Goal: Transaction & Acquisition: Purchase product/service

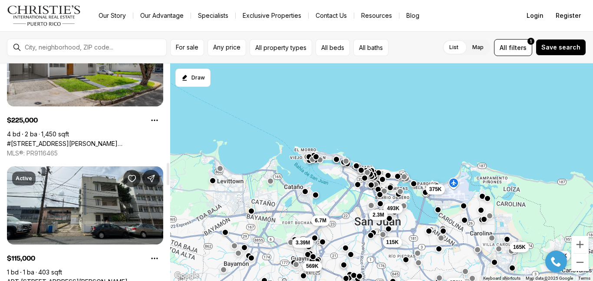
scroll to position [1113, 0]
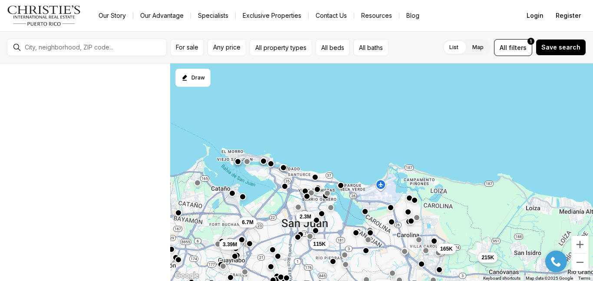
drag, startPoint x: 290, startPoint y: 208, endPoint x: 304, endPoint y: 218, distance: 17.2
click at [405, 160] on div "2.3M 115K 165K 225K 215K 350K 6.7M 3.39M" at bounding box center [381, 172] width 423 height 218
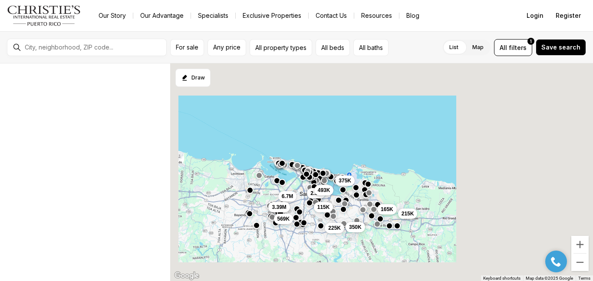
drag, startPoint x: 302, startPoint y: 229, endPoint x: 288, endPoint y: 234, distance: 14.8
click at [380, 194] on div "2.3M 115K 165K 225K 215K 350K 6.7M 3.39M 493K 375K 569K" at bounding box center [381, 172] width 423 height 218
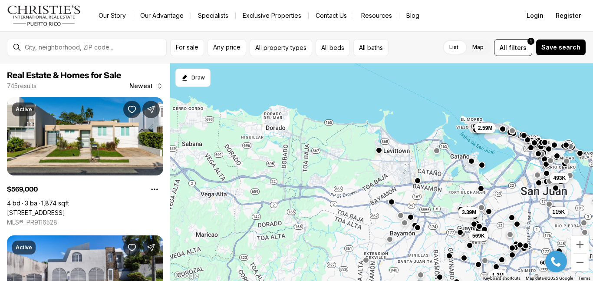
drag, startPoint x: 235, startPoint y: 227, endPoint x: 399, endPoint y: 246, distance: 165.1
click at [399, 246] on div "115K 215K 350K 225K 173K 493K 569K 1.2M 600K 3.39M 375K 2.59M" at bounding box center [381, 172] width 423 height 218
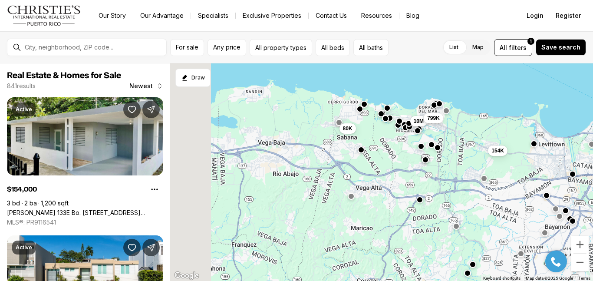
drag, startPoint x: 236, startPoint y: 189, endPoint x: 189, endPoint y: 183, distance: 47.6
click at [391, 184] on div "225K 493K 569K 1.2M 600K 3.39M 375K 2.59M 80K 10M 799K 154K" at bounding box center [381, 172] width 423 height 218
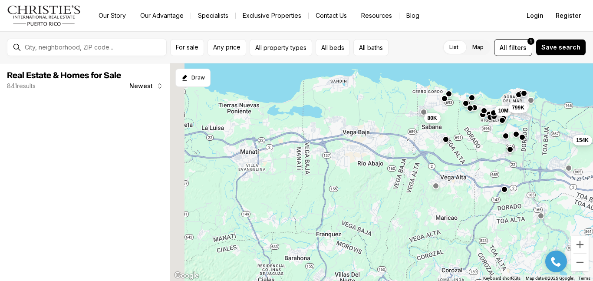
drag, startPoint x: 270, startPoint y: 196, endPoint x: 448, endPoint y: 196, distance: 177.9
click at [448, 196] on div "80K 10M 799K 154K" at bounding box center [381, 172] width 423 height 218
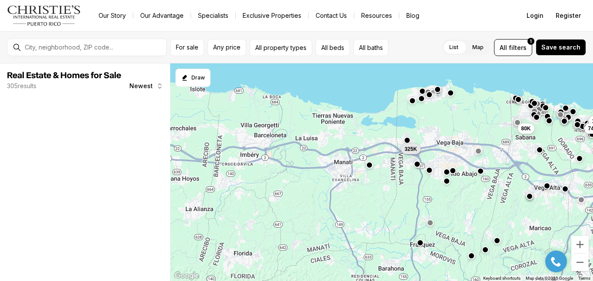
click at [260, 205] on div "80K 10M 749K 325K" at bounding box center [381, 172] width 423 height 218
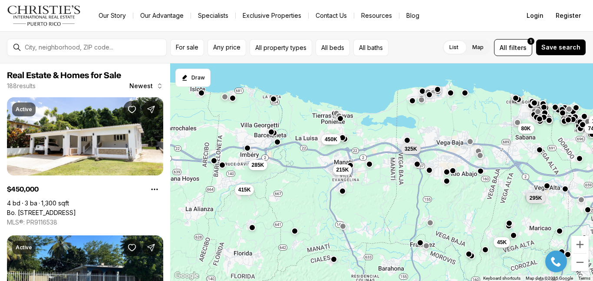
click at [371, 164] on button "button" at bounding box center [369, 164] width 7 height 7
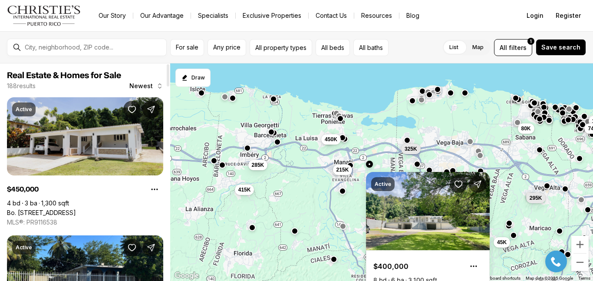
click at [76, 209] on link "Bo. Tierras Nuevas COLINAS DEL NORTE #BB-1, MANATI PR, 00674" at bounding box center [41, 213] width 69 height 8
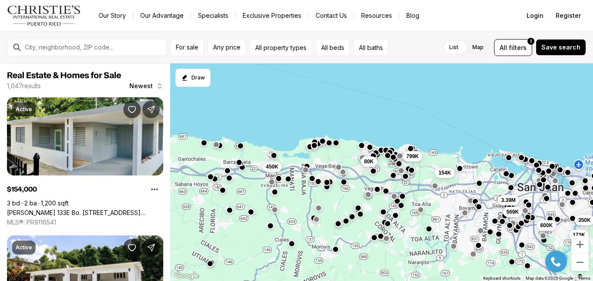
click at [279, 177] on button "button" at bounding box center [278, 178] width 7 height 7
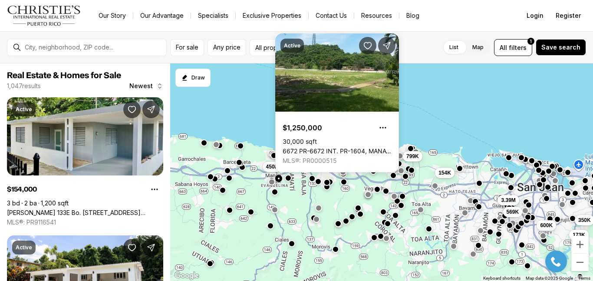
click at [286, 179] on button "button" at bounding box center [288, 177] width 7 height 7
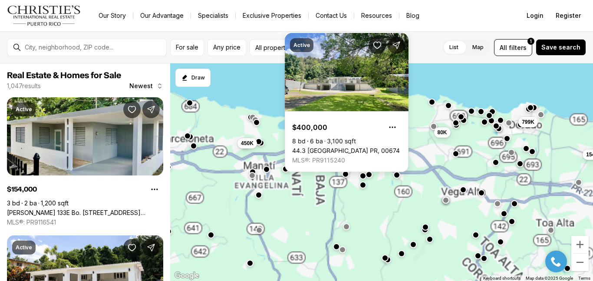
click at [472, 92] on div "80K 450K 799K 3.39M 569K 350K 173K 600K 154K" at bounding box center [381, 172] width 423 height 218
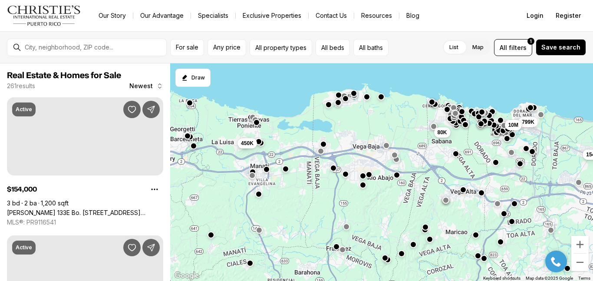
click at [259, 196] on button "button" at bounding box center [258, 193] width 7 height 7
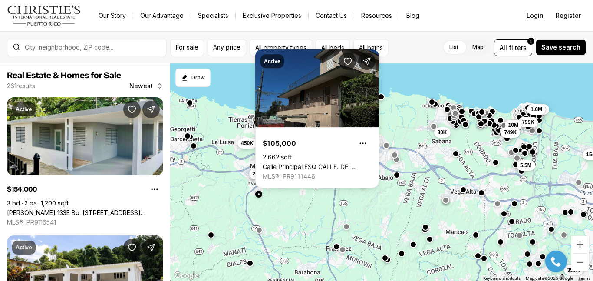
click at [293, 222] on div "215K 325K 80K 450K 799K 350K 1.1M 1.6M 154K 5.5M 10M 749K" at bounding box center [381, 172] width 423 height 218
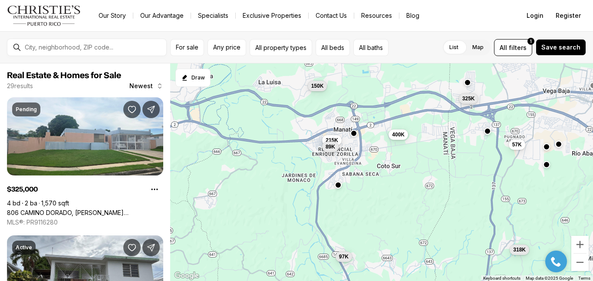
drag, startPoint x: 245, startPoint y: 206, endPoint x: 382, endPoint y: 222, distance: 138.0
click at [382, 222] on div "150K 400K 215K 318K 57K 175K 380K 325K 295K 89K 97K 45K" at bounding box center [381, 172] width 423 height 218
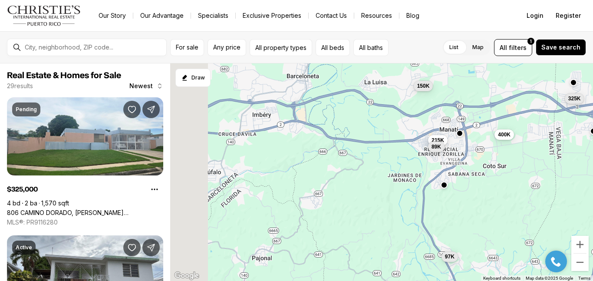
drag, startPoint x: 389, startPoint y: 223, endPoint x: 455, endPoint y: 218, distance: 66.1
click at [455, 218] on div "150K 400K 215K 318K 57K 325K 89K 97K" at bounding box center [381, 172] width 423 height 218
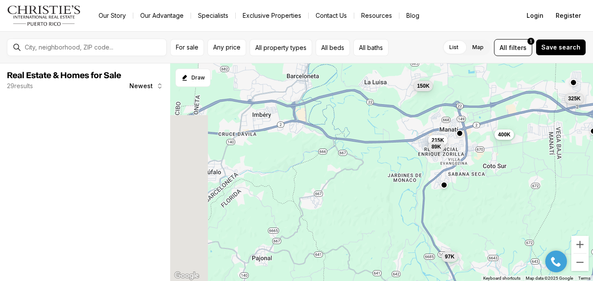
click at [455, 218] on div "150K 400K 215K 318K 57K 325K 89K 97K" at bounding box center [381, 172] width 423 height 218
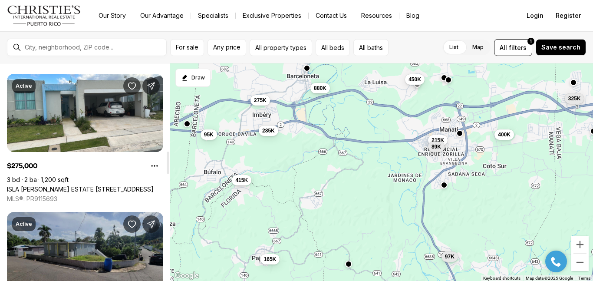
scroll to position [850, 0]
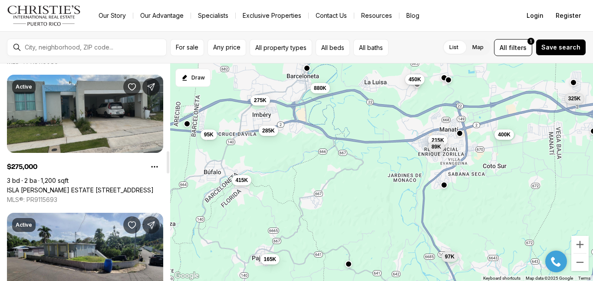
click at [95, 186] on link "ISLA DE ROQUE ESTATE CALLE ATARDECER #G-9, BARCELONETA PR, 00617" at bounding box center [80, 190] width 147 height 8
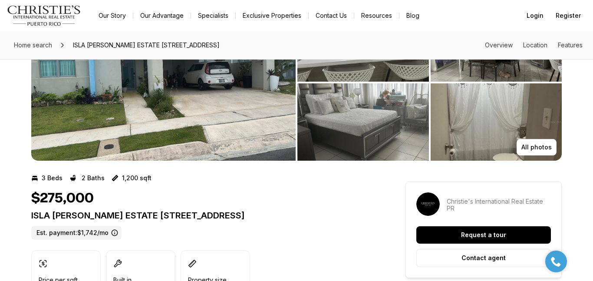
scroll to position [13, 0]
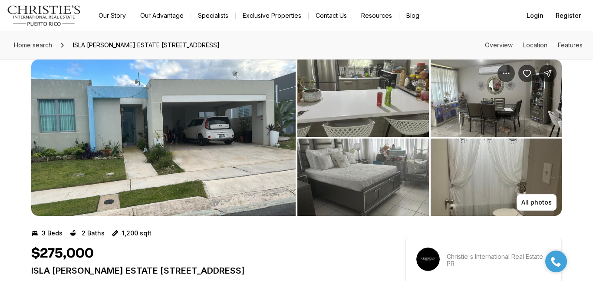
click at [209, 176] on img "View image gallery" at bounding box center [163, 137] width 264 height 156
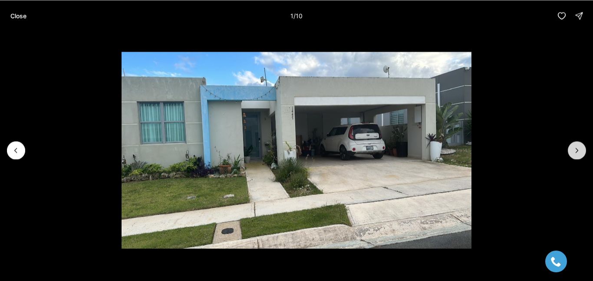
click at [573, 154] on icon "Next slide" at bounding box center [576, 150] width 9 height 9
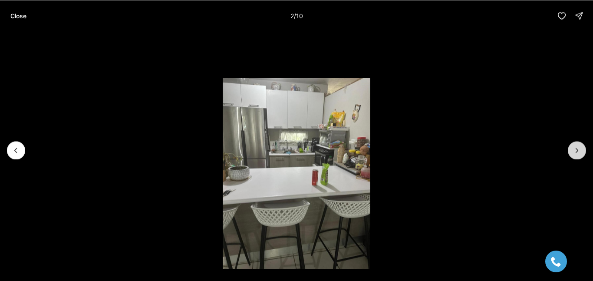
click at [580, 150] on icon "Next slide" at bounding box center [576, 150] width 9 height 9
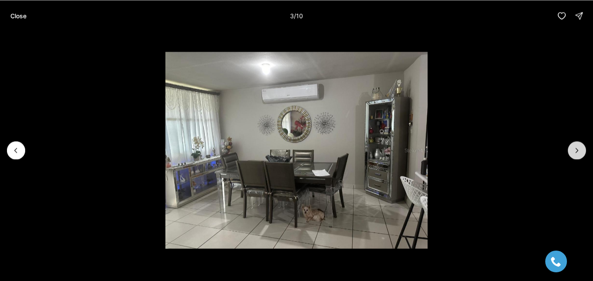
click at [580, 150] on icon "Next slide" at bounding box center [576, 150] width 9 height 9
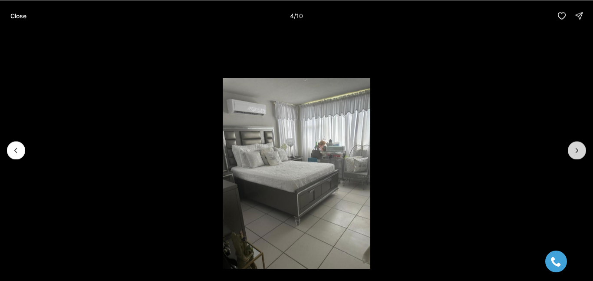
click at [580, 150] on icon "Next slide" at bounding box center [576, 150] width 9 height 9
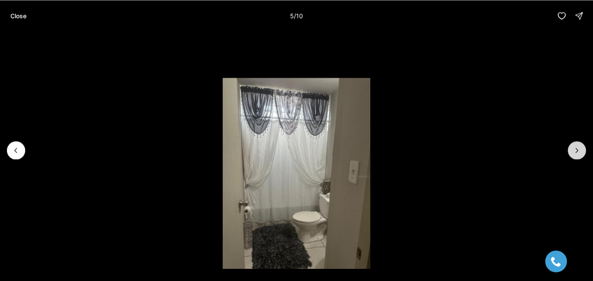
click at [580, 150] on icon "Next slide" at bounding box center [576, 150] width 9 height 9
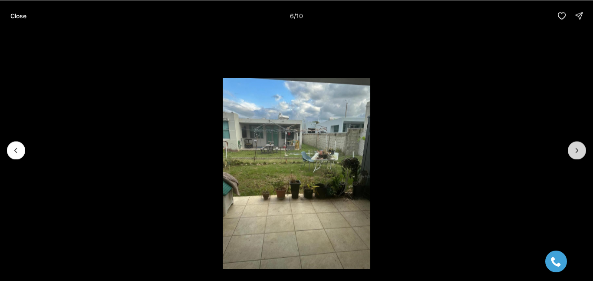
click at [579, 151] on icon "Next slide" at bounding box center [576, 150] width 9 height 9
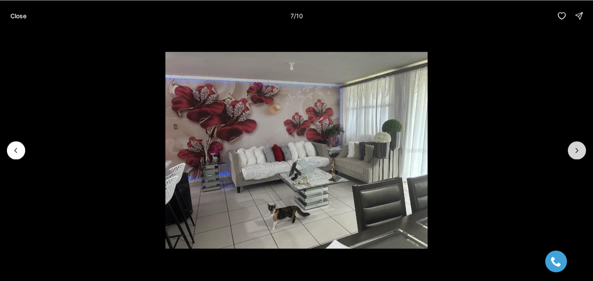
click at [579, 151] on icon "Next slide" at bounding box center [576, 150] width 9 height 9
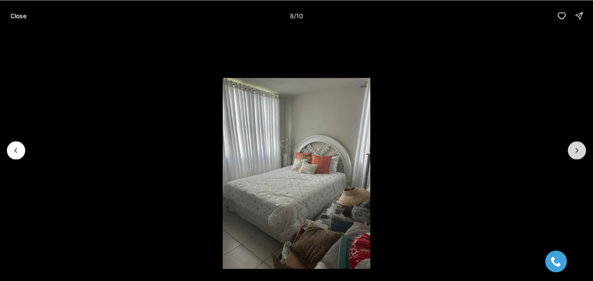
click at [579, 151] on icon "Next slide" at bounding box center [576, 150] width 9 height 9
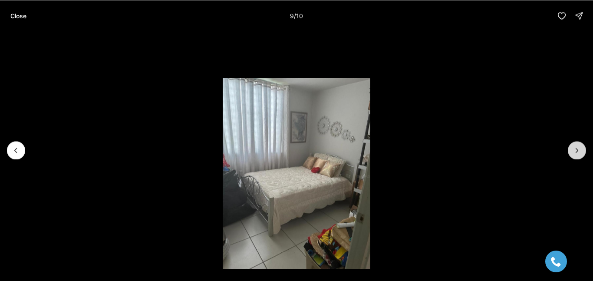
click at [579, 151] on icon "Next slide" at bounding box center [576, 150] width 9 height 9
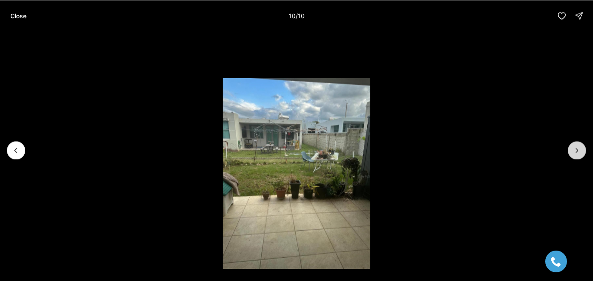
click at [579, 151] on div at bounding box center [576, 150] width 18 height 18
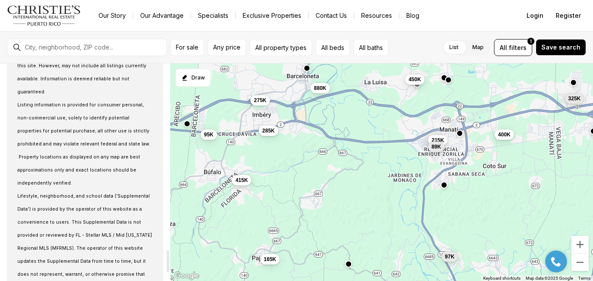
scroll to position [1892, 0]
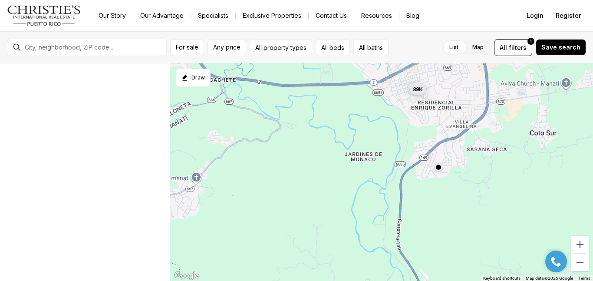
scroll to position [653, 0]
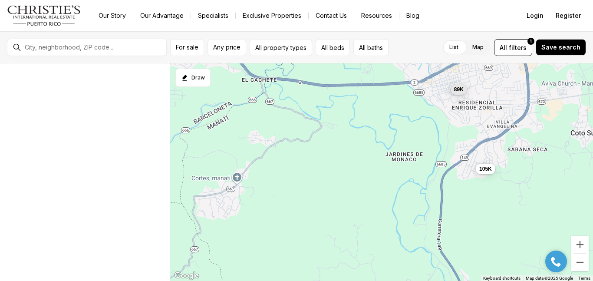
drag, startPoint x: 263, startPoint y: 177, endPoint x: 374, endPoint y: 206, distance: 114.5
click at [374, 206] on div "89K 105K" at bounding box center [381, 172] width 423 height 218
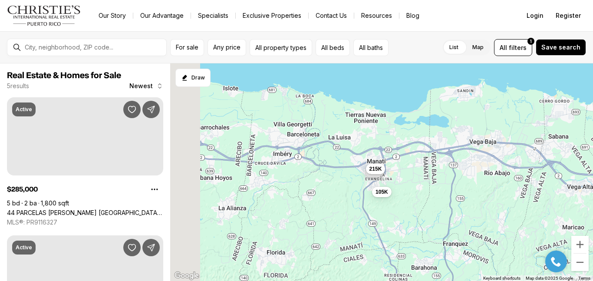
drag, startPoint x: 277, startPoint y: 178, endPoint x: 309, endPoint y: 174, distance: 31.9
click at [309, 174] on div "89K 105K 215K" at bounding box center [381, 172] width 423 height 218
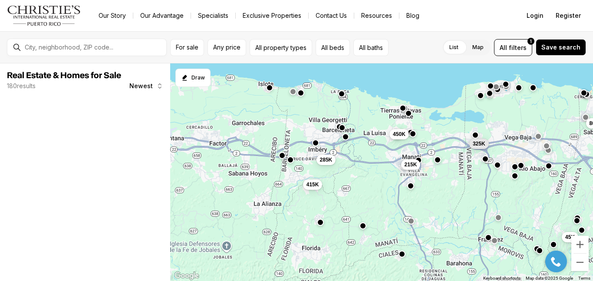
drag, startPoint x: 314, startPoint y: 174, endPoint x: 308, endPoint y: 186, distance: 13.0
click at [325, 173] on div "215K 285K 325K 295K 45K 415K 80K 450K" at bounding box center [381, 172] width 423 height 218
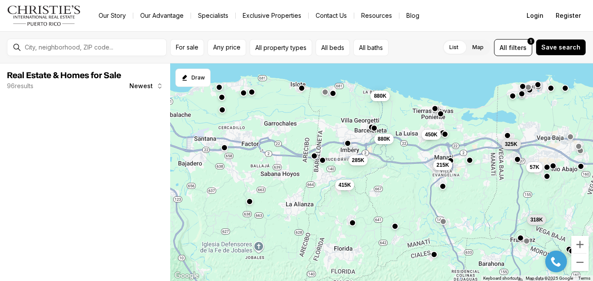
drag, startPoint x: 222, startPoint y: 177, endPoint x: 242, endPoint y: 178, distance: 20.5
click at [242, 178] on div "215K 285K 880K 325K 318K 57K 45K 415K 880K 450K" at bounding box center [381, 172] width 423 height 218
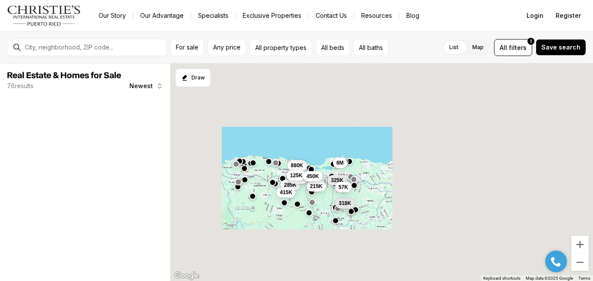
drag, startPoint x: 199, startPoint y: 175, endPoint x: 373, endPoint y: 164, distance: 174.7
click at [373, 164] on div "215K 285K 880K 325K 318K 57K 415K 880K 6M 125K 450K" at bounding box center [381, 172] width 423 height 218
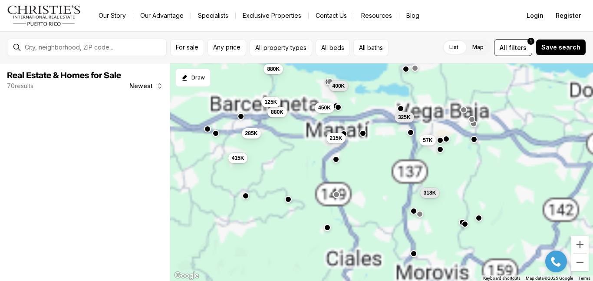
click at [340, 168] on div "215K 285K 880K 325K 318K 57K 415K 880K 125K 400K 450K" at bounding box center [381, 172] width 423 height 218
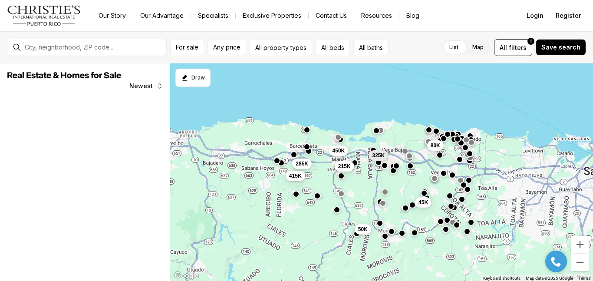
click at [234, 136] on div "215K 285K 325K 415K 450K 50K 45K 80K" at bounding box center [381, 172] width 423 height 218
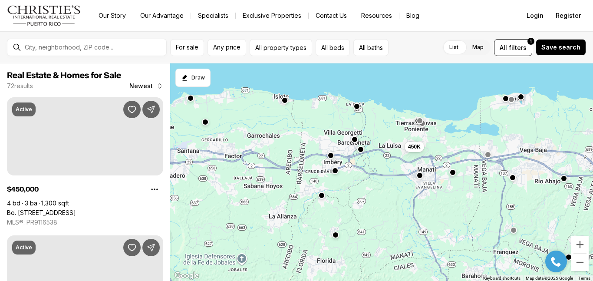
drag, startPoint x: 205, startPoint y: 199, endPoint x: 266, endPoint y: 180, distance: 64.0
click at [266, 184] on div "450K" at bounding box center [381, 172] width 423 height 218
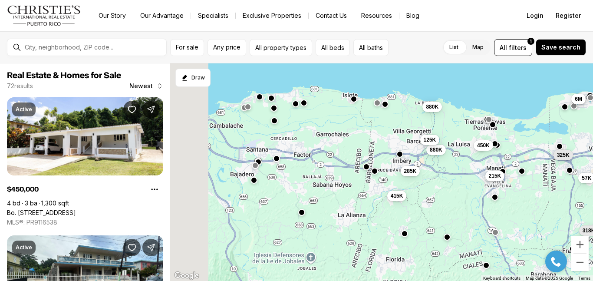
drag, startPoint x: 224, startPoint y: 151, endPoint x: 298, endPoint y: 162, distance: 74.6
click at [295, 154] on div "215K 285K 880K 325K 318K 57K 415K 125K 450K 45K 880K 6M" at bounding box center [381, 172] width 423 height 218
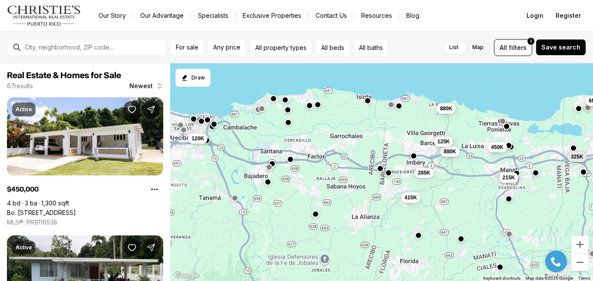
click at [290, 159] on button "button" at bounding box center [290, 159] width 7 height 7
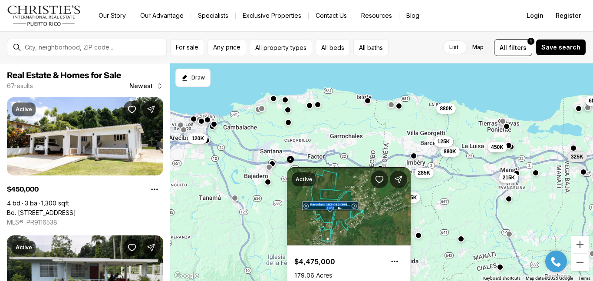
click at [269, 174] on div "215K 285K 880K 325K 318K 57K 415K 125K 450K 880K 6M 120K" at bounding box center [381, 172] width 423 height 218
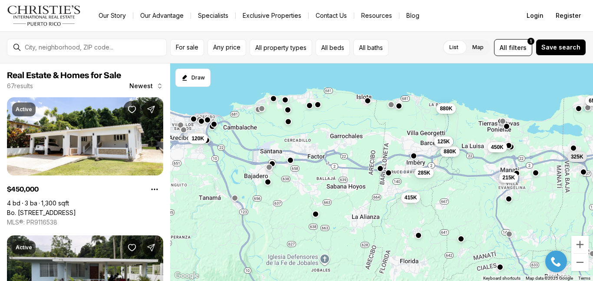
click at [289, 123] on button "button" at bounding box center [288, 121] width 7 height 7
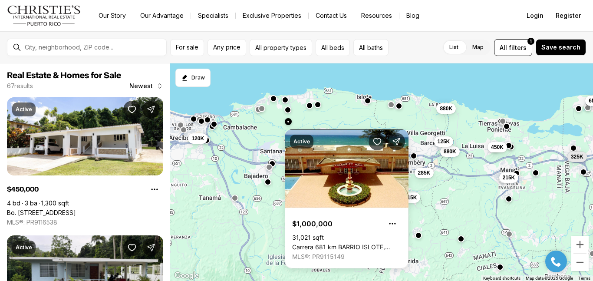
click at [289, 116] on div "215K 285K 880K 325K 318K 57K 415K 125K 450K 880K 6M 120K" at bounding box center [381, 172] width 423 height 218
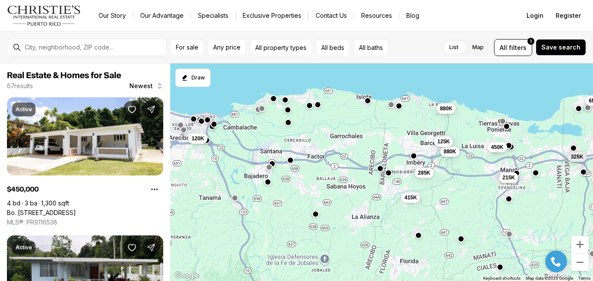
click at [308, 109] on div "215K 285K 880K 325K 318K 57K 415K 125K 450K 880K 6M 120K" at bounding box center [381, 172] width 423 height 218
click at [311, 107] on button "button" at bounding box center [309, 104] width 7 height 7
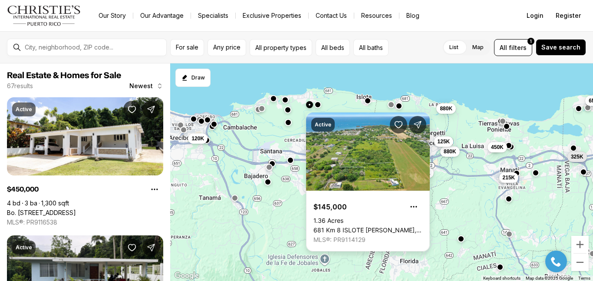
click at [317, 108] on div "Active $145,000 1.36 Acres 681 Km 8 ISLOTE WARD, ARECIBO PR, 00612 MLS®: PR9114…" at bounding box center [368, 178] width 124 height 146
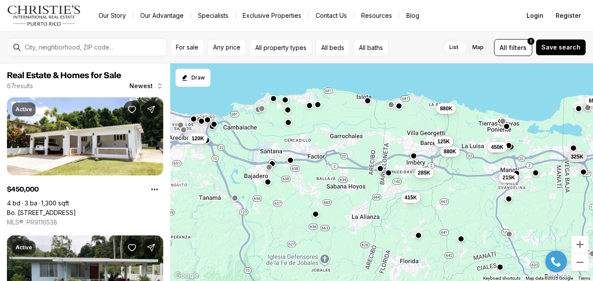
click at [321, 104] on div "215K 285K 880K 325K 318K 57K 415K 125K 450K 880K 6M 120K" at bounding box center [381, 172] width 423 height 218
click at [366, 101] on button "button" at bounding box center [367, 99] width 7 height 7
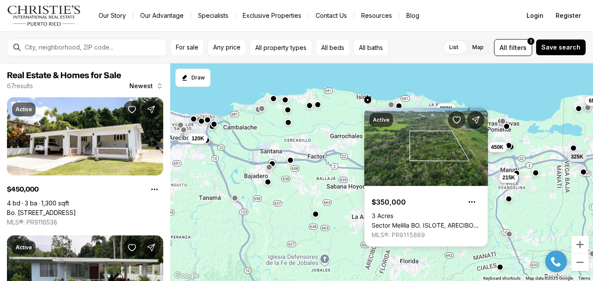
click at [392, 106] on div "Active $350,000 3 Acres Sector Melilla BO. ISLOTE, ARECIBO PR, 00612 MLS®: PR91…" at bounding box center [426, 174] width 124 height 146
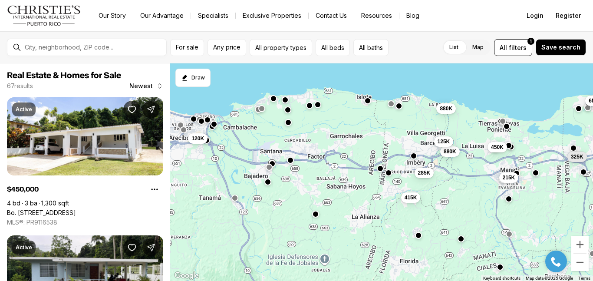
click at [389, 104] on button "button" at bounding box center [390, 103] width 7 height 7
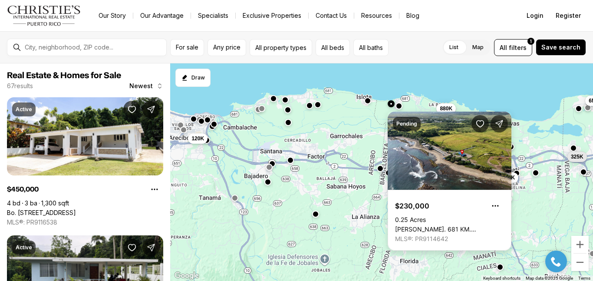
click at [400, 107] on div "Pending $230,000 0.25 Acres CARR. 681 KM. 15.5 BARRIO PALMAS ALTAS, BARCELONETA…" at bounding box center [449, 178] width 124 height 146
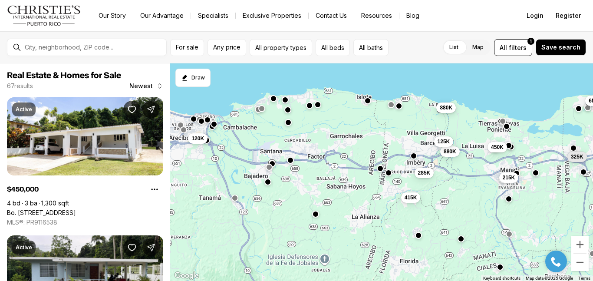
click at [442, 106] on span "880K" at bounding box center [445, 107] width 13 height 7
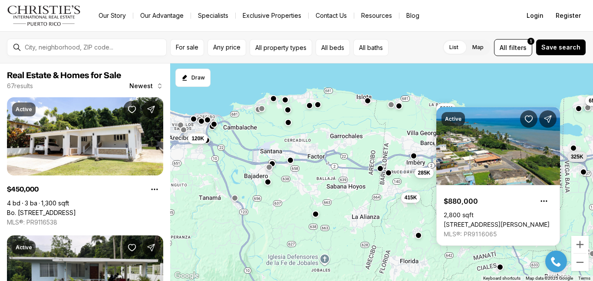
drag, startPoint x: 214, startPoint y: 209, endPoint x: 352, endPoint y: 208, distance: 137.5
click at [352, 208] on div "215K 285K 880K 325K 318K 57K 415K 125K 450K 880K 6M 120K" at bounding box center [381, 172] width 423 height 218
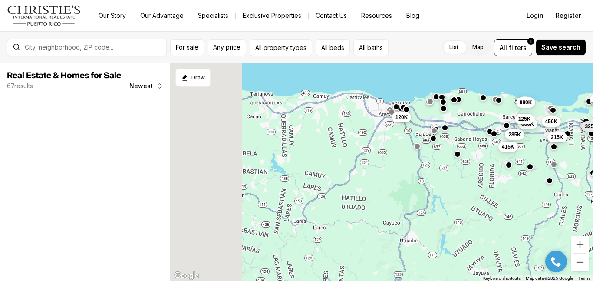
drag, startPoint x: 222, startPoint y: 197, endPoint x: 404, endPoint y: 169, distance: 184.7
click at [404, 169] on div "215K 285K 880K 325K 318K 57K 415K 125K 450K 880K 6M 120K" at bounding box center [381, 172] width 423 height 218
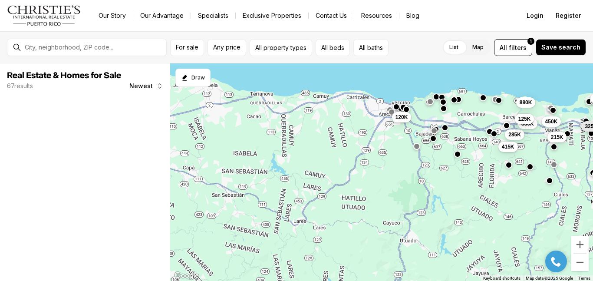
drag, startPoint x: 234, startPoint y: 186, endPoint x: 256, endPoint y: 179, distance: 23.7
click at [354, 169] on div "215K 285K 880K 325K 415K 125K 450K 880K 6M 120K" at bounding box center [381, 172] width 423 height 218
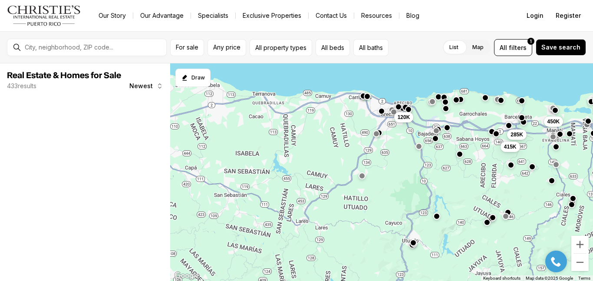
drag, startPoint x: 220, startPoint y: 169, endPoint x: 309, endPoint y: 173, distance: 89.5
click at [314, 168] on div "285K 415K 450K 120K" at bounding box center [381, 172] width 423 height 218
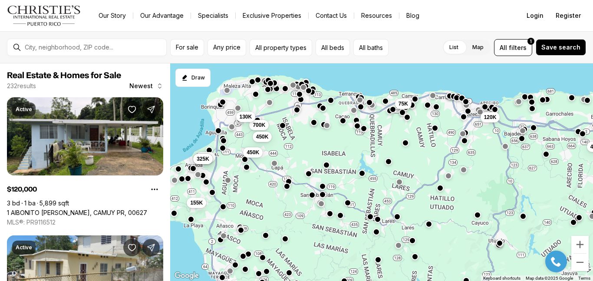
click at [388, 103] on div at bounding box center [385, 101] width 7 height 7
click at [384, 100] on button "button" at bounding box center [385, 100] width 7 height 7
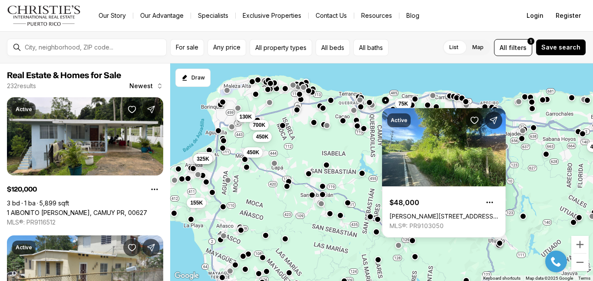
click at [384, 100] on button "button" at bounding box center [385, 100] width 7 height 7
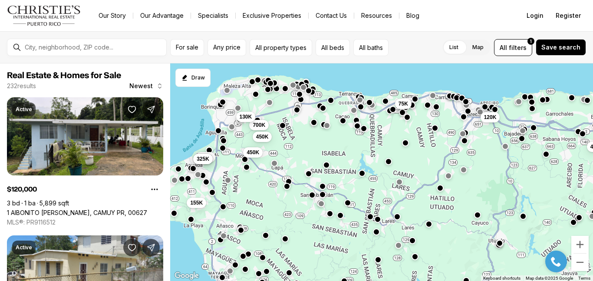
click at [372, 105] on div at bounding box center [369, 102] width 7 height 7
click at [367, 104] on button "button" at bounding box center [369, 101] width 7 height 7
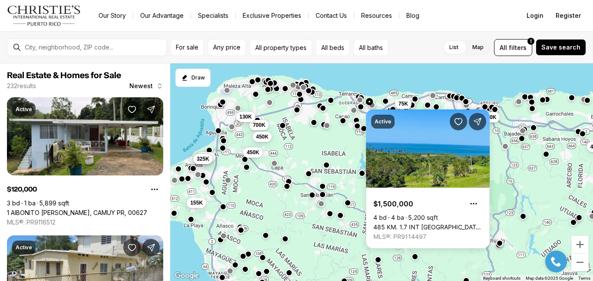
click at [370, 105] on div "Active $1,500,000 4 bd 4 ba 5,200 sqft 485 KM. 1.7 INT SAN JOSE, QUEBRADILLAS P…" at bounding box center [428, 175] width 124 height 146
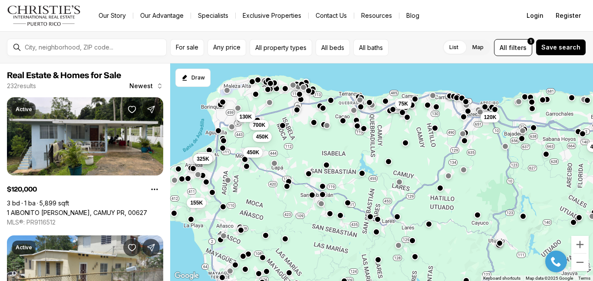
click at [246, 167] on button "button" at bounding box center [246, 166] width 7 height 7
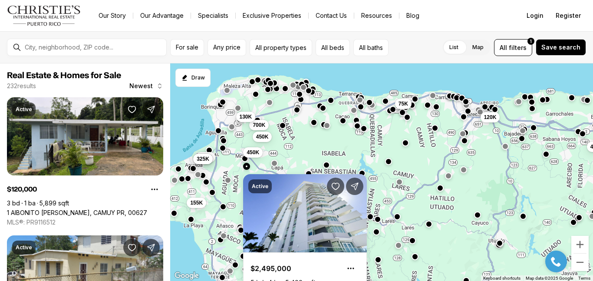
click at [247, 161] on button "button" at bounding box center [244, 158] width 7 height 7
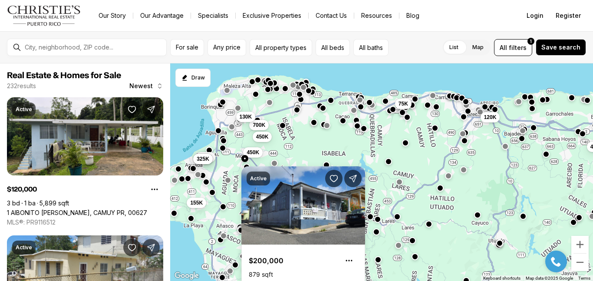
click at [193, 220] on button "button" at bounding box center [190, 218] width 7 height 7
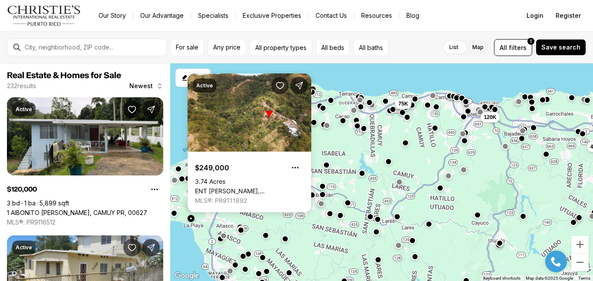
click at [220, 241] on button "button" at bounding box center [220, 238] width 7 height 7
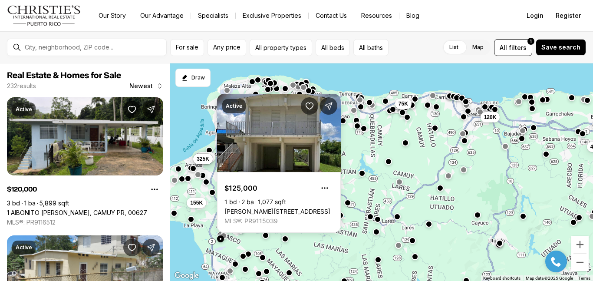
click at [236, 261] on button "button" at bounding box center [235, 263] width 7 height 7
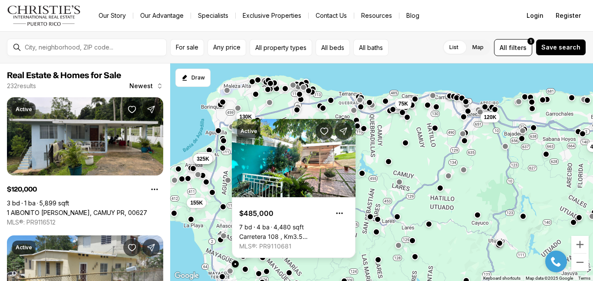
click at [223, 276] on button "button" at bounding box center [222, 276] width 7 height 7
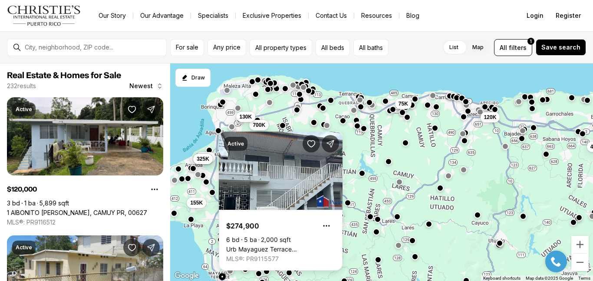
click at [353, 74] on div "415K 120K 75K 450K 310K 990K 325K 155K 700K 130K 450K" at bounding box center [381, 172] width 423 height 218
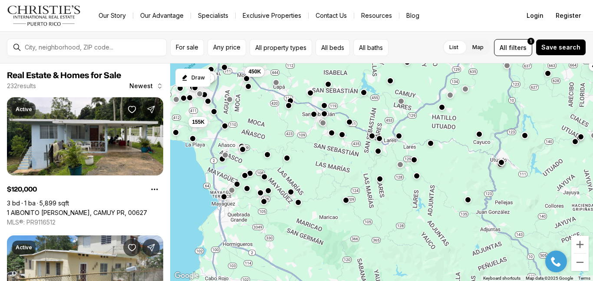
drag, startPoint x: 305, startPoint y: 162, endPoint x: 284, endPoint y: 126, distance: 41.4
click at [284, 126] on div "415K 120K 75K 450K 310K 990K 325K 155K 700K 130K 450K" at bounding box center [381, 172] width 423 height 218
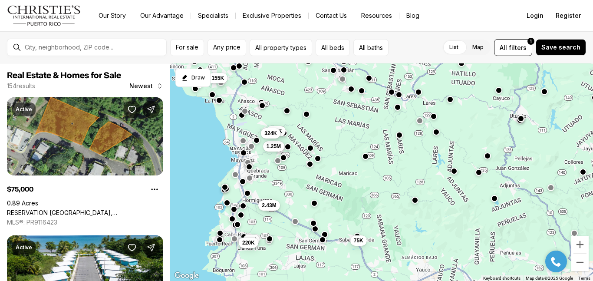
drag, startPoint x: 211, startPoint y: 253, endPoint x: 230, endPoint y: 205, distance: 52.0
click at [230, 206] on div at bounding box center [233, 209] width 7 height 7
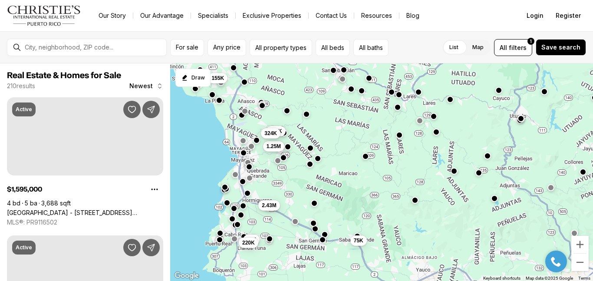
click at [237, 209] on div "155K 1.25M 293K 324K 75K 2.43M 65K 220K" at bounding box center [381, 172] width 423 height 218
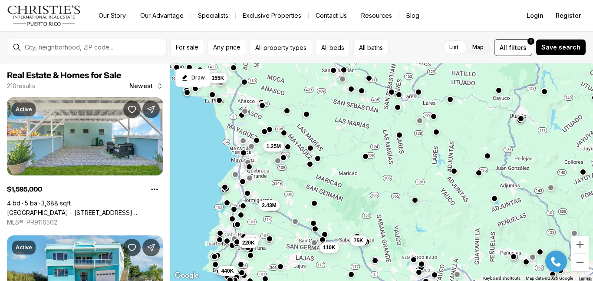
drag, startPoint x: 288, startPoint y: 264, endPoint x: 317, endPoint y: 235, distance: 41.7
click at [193, 222] on div "155K 1.25M 75K 2.43M 65K 220K 110K 440K" at bounding box center [381, 172] width 423 height 218
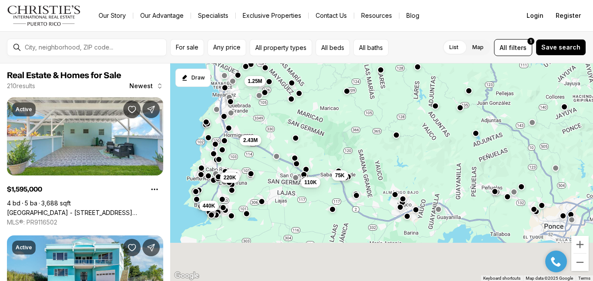
drag, startPoint x: 253, startPoint y: 229, endPoint x: 237, endPoint y: 165, distance: 65.5
click at [237, 165] on div "155K 1.25M 75K 2.43M 65K 220K 110K 440K" at bounding box center [381, 172] width 423 height 218
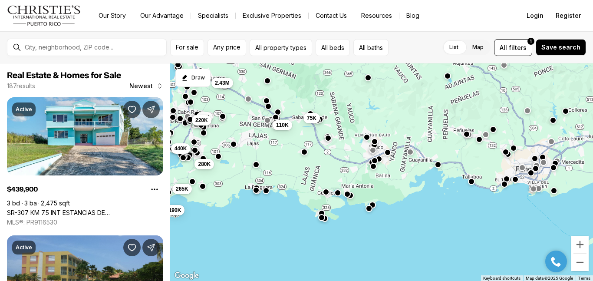
drag, startPoint x: 420, startPoint y: 269, endPoint x: 386, endPoint y: 203, distance: 74.1
click at [389, 206] on div "1.25M 75K 2.43M 65K 220K 110K 440K 265K 280K 190K" at bounding box center [381, 172] width 423 height 218
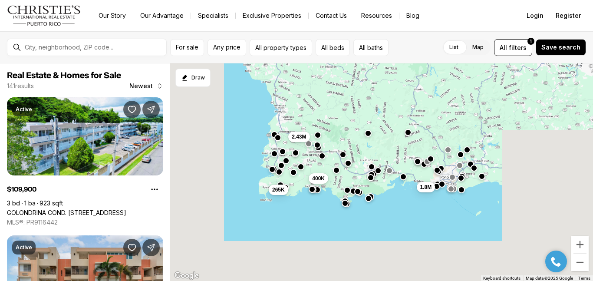
click at [368, 203] on div "2.43M 400K 1.8M 265K" at bounding box center [381, 172] width 423 height 218
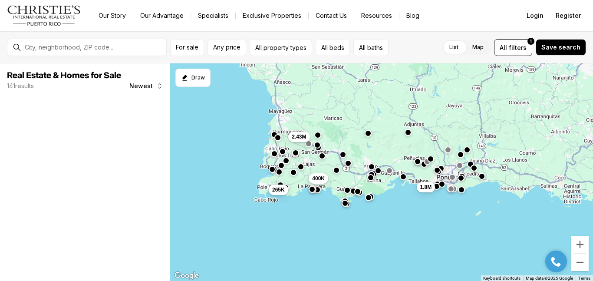
click at [368, 200] on button "button" at bounding box center [368, 197] width 7 height 7
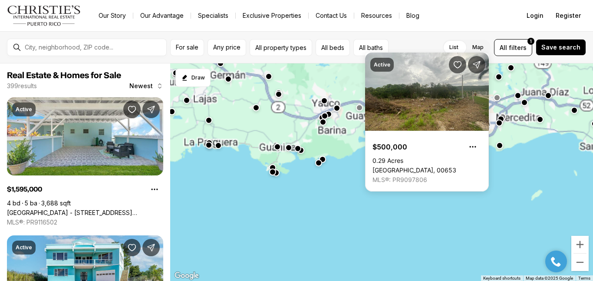
click at [461, 245] on div "265K 67K 165K 145K 190K" at bounding box center [381, 172] width 423 height 218
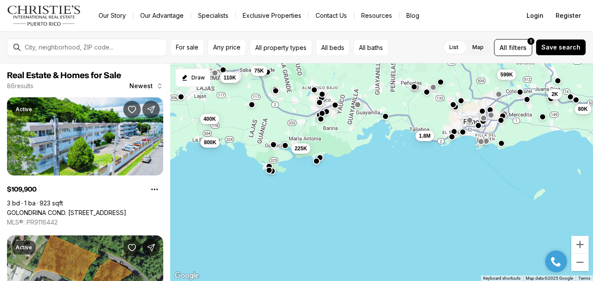
click at [385, 117] on button "button" at bounding box center [385, 116] width 7 height 7
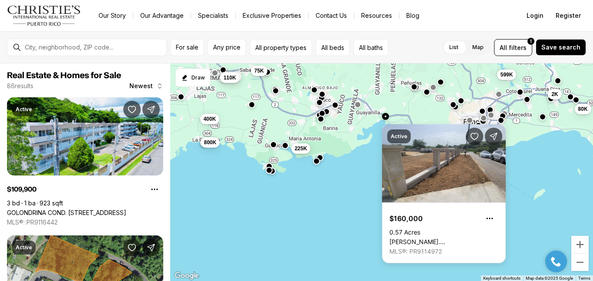
click at [349, 199] on div "400K 225K 1.8M 800K 599K 2K 80K 3.85M 110K 75K" at bounding box center [381, 172] width 423 height 218
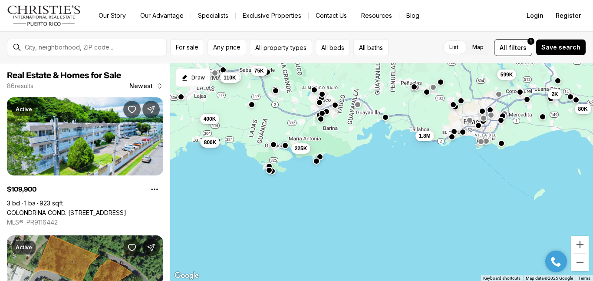
click at [321, 157] on button "button" at bounding box center [319, 156] width 7 height 7
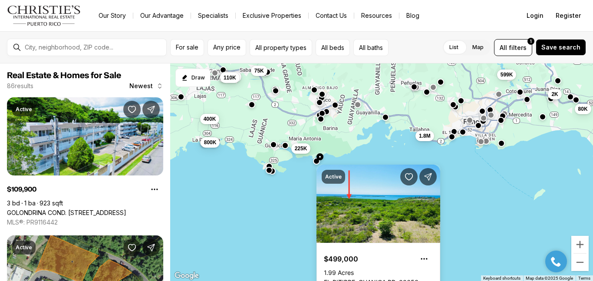
click at [316, 163] on div "Active $499,000 1.99 Acres EL PITIRRE, GUANICA PR, 00653 MLS®: PR9107947" at bounding box center [378, 230] width 124 height 146
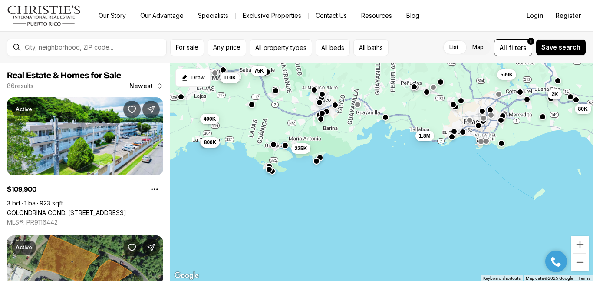
click at [270, 169] on button "button" at bounding box center [269, 169] width 7 height 7
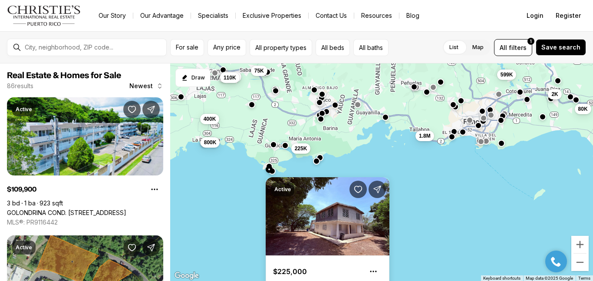
click at [274, 173] on div "Active $225,000 4 bd 3 ba 4,522 sqft 11 BO LA MONTALVA, SALINAS PROVIDENCIA, GU…" at bounding box center [328, 243] width 124 height 146
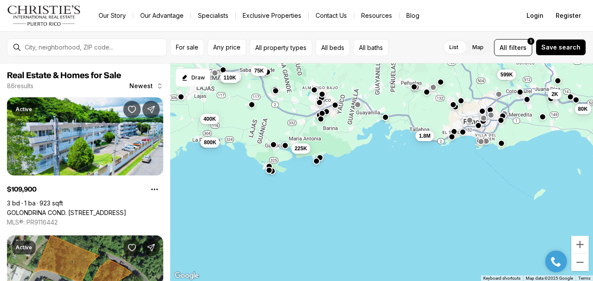
click at [273, 172] on button "button" at bounding box center [272, 170] width 7 height 7
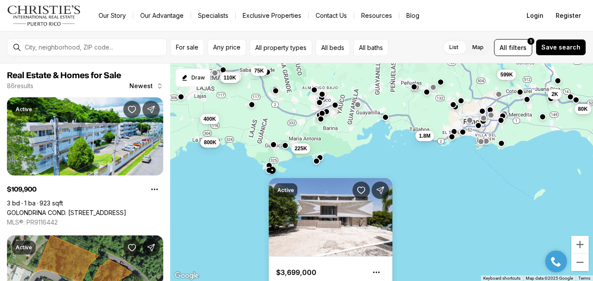
click at [267, 163] on button "button" at bounding box center [269, 165] width 7 height 7
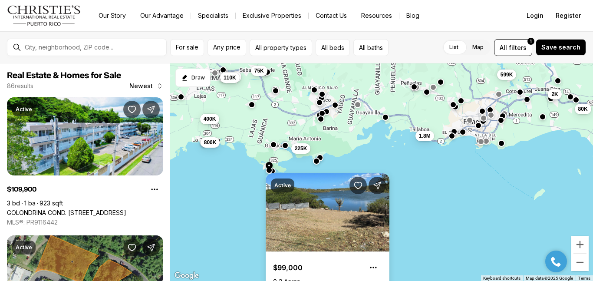
click at [453, 138] on button "button" at bounding box center [451, 135] width 7 height 7
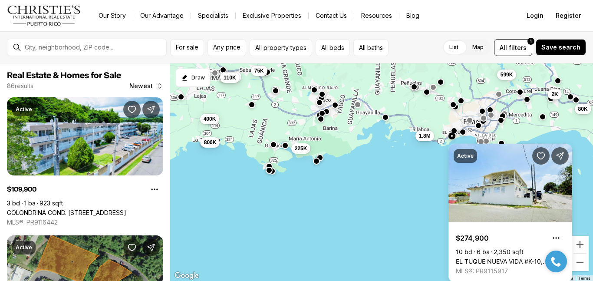
click at [453, 131] on button "button" at bounding box center [453, 130] width 7 height 7
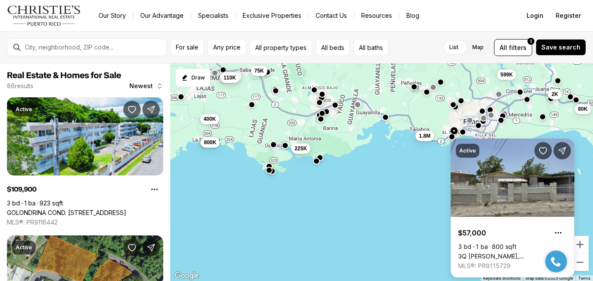
click at [461, 131] on div "Active $57,000 3 bd 1 ba 800 sqft 3Q JUAN P. VARGAS, PONCE PR, 00728 MLS®: PR91…" at bounding box center [512, 204] width 124 height 146
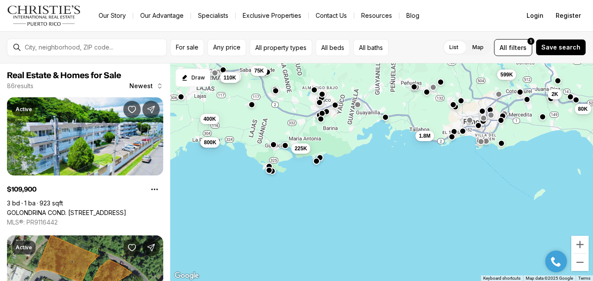
click at [463, 133] on button "button" at bounding box center [462, 131] width 7 height 7
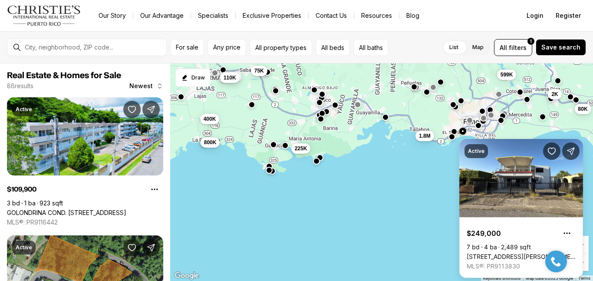
click at [411, 202] on div "400K 225K 1.8M 800K 599K 2K 80K 3.85M 110K 75K" at bounding box center [381, 172] width 423 height 218
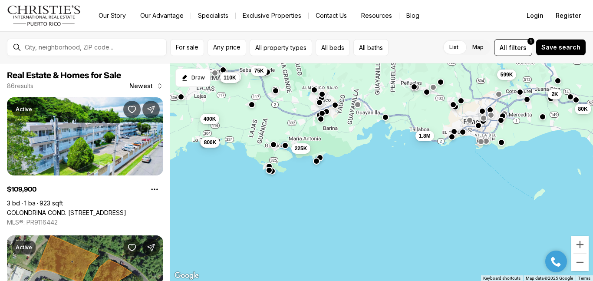
click at [499, 143] on button "button" at bounding box center [501, 142] width 7 height 7
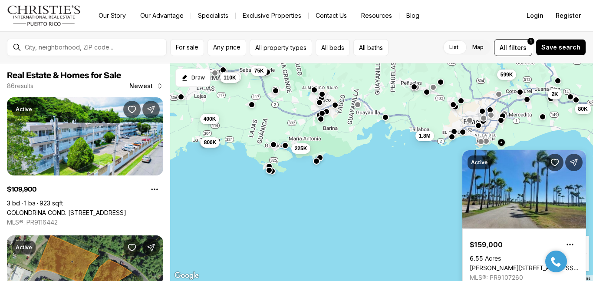
click at [400, 212] on div "400K 225K 1.8M 800K 599K 2K 80K 3.85M 110K 75K" at bounding box center [381, 172] width 423 height 218
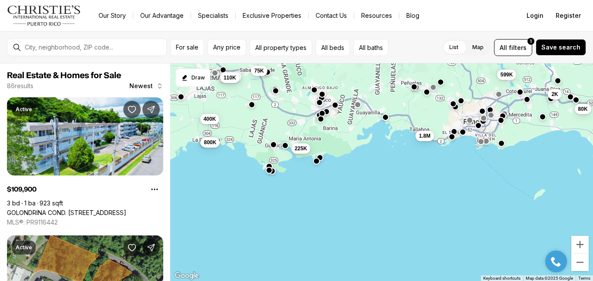
click at [453, 106] on button "button" at bounding box center [452, 103] width 7 height 7
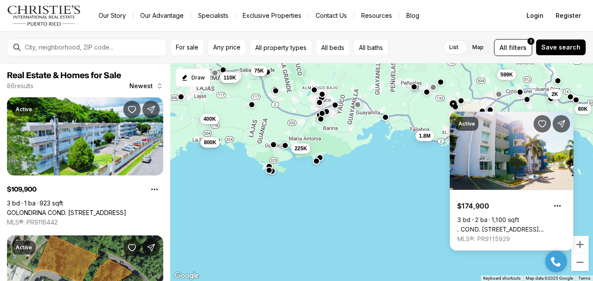
click at [341, 170] on div "400K 225K 1.8M 800K 599K 2K 80K 3.85M 110K 75K" at bounding box center [381, 172] width 423 height 218
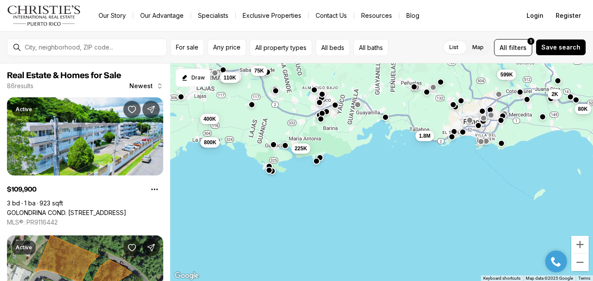
drag, startPoint x: 276, startPoint y: 152, endPoint x: 358, endPoint y: 194, distance: 92.2
click at [358, 194] on div "400K 225K 1.8M 800K 599K 2K 80K 3.85M 110K 75K" at bounding box center [381, 172] width 423 height 218
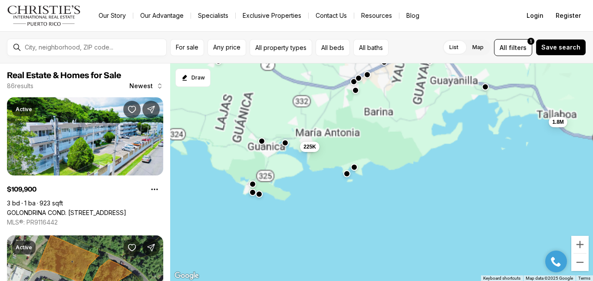
drag, startPoint x: 190, startPoint y: 110, endPoint x: 285, endPoint y: 159, distance: 105.9
click at [285, 159] on div "400K 225K 1.8M 800K 599K 2K 80K 3.85M 110K 75K" at bounding box center [381, 172] width 423 height 218
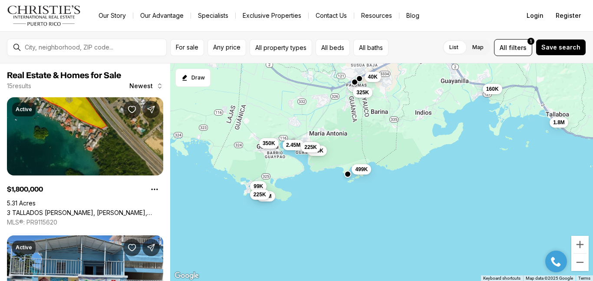
click at [347, 238] on div "40K 160K 325K 2.45M 350K 855K 499K 225K 3.7M 99K 225K 1.8M" at bounding box center [381, 172] width 423 height 218
click at [248, 210] on div "40K 160K 325K 2.45M 350K 855K 499K 225K 3.7M 99K 225K 1.8M" at bounding box center [381, 172] width 423 height 218
click at [269, 147] on div "350K" at bounding box center [269, 143] width 20 height 10
click at [269, 143] on span "350K" at bounding box center [268, 142] width 13 height 7
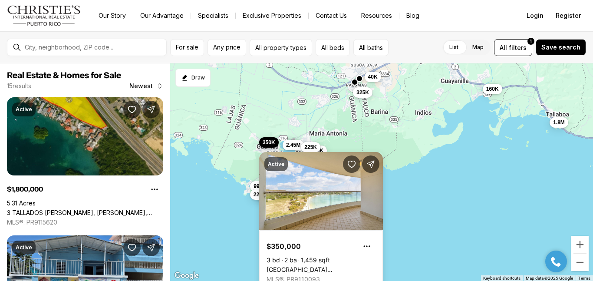
click at [213, 228] on div "40K 160K 325K 2.45M 350K 855K 499K 225K 3.7M 99K 225K 1.8M" at bounding box center [381, 172] width 423 height 218
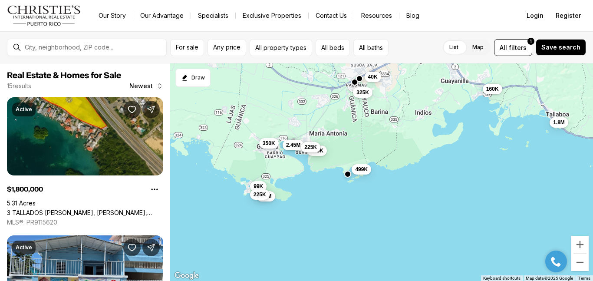
drag, startPoint x: 199, startPoint y: 221, endPoint x: 289, endPoint y: 206, distance: 90.6
click at [289, 206] on div "40K 160K 325K 2.45M 350K 855K 499K 225K 3.7M 99K 225K 1.8M" at bounding box center [381, 172] width 423 height 218
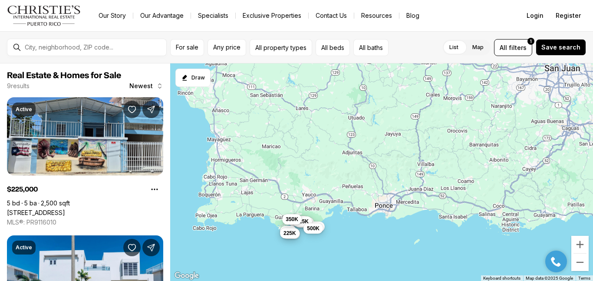
drag, startPoint x: 181, startPoint y: 187, endPoint x: 299, endPoint y: 215, distance: 121.3
click at [289, 231] on div "2.45M 350K 855K 499K 225K 3.7M 99K 225K 500K" at bounding box center [381, 172] width 423 height 218
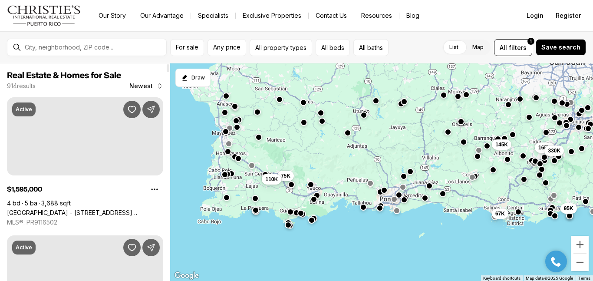
click at [226, 174] on button "button" at bounding box center [224, 174] width 7 height 7
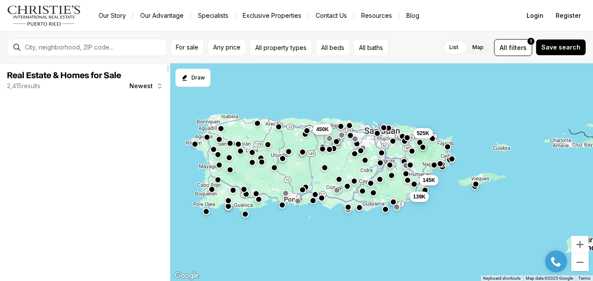
scroll to position [13, 0]
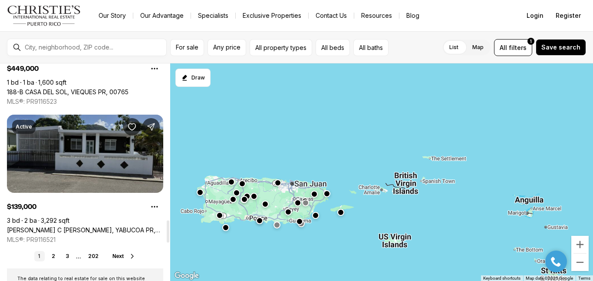
scroll to position [1542, 0]
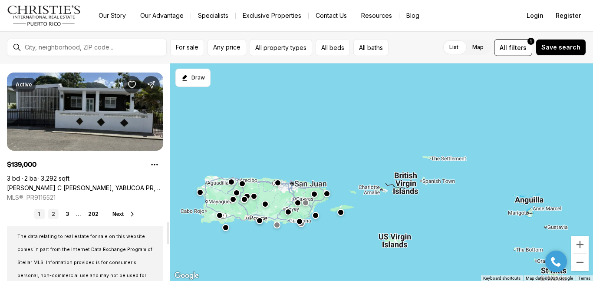
click at [53, 216] on link "2" at bounding box center [53, 214] width 10 height 10
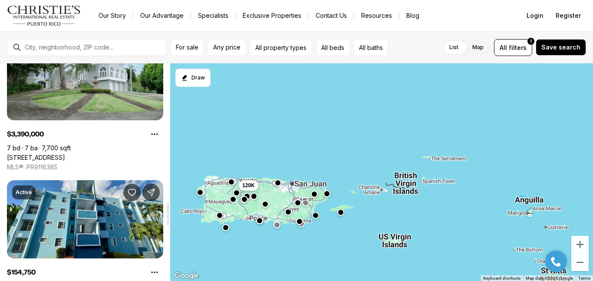
scroll to position [1521, 0]
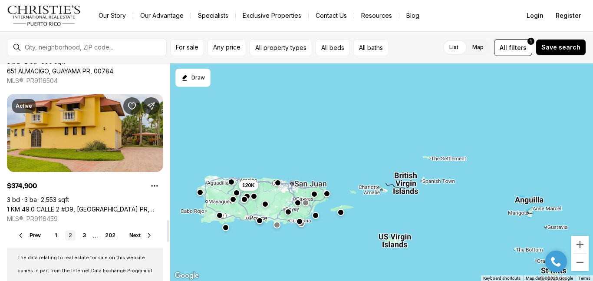
click at [108, 205] on link "1 KM 49.0 CALLE 2 #D9, [GEOGRAPHIC_DATA] PR, 00736" at bounding box center [85, 209] width 156 height 8
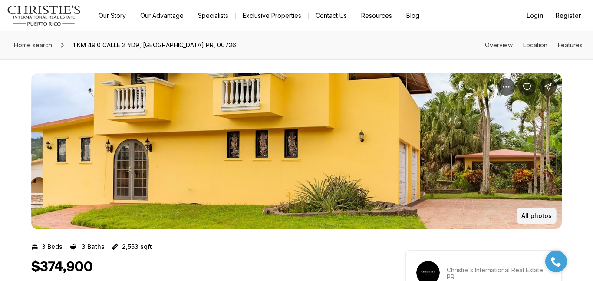
click at [539, 213] on p "All photos" at bounding box center [536, 215] width 30 height 7
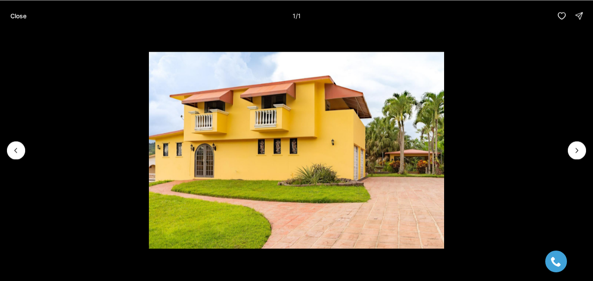
click at [574, 153] on div at bounding box center [576, 150] width 18 height 18
click at [578, 148] on div at bounding box center [576, 150] width 18 height 18
click at [574, 150] on div at bounding box center [576, 150] width 18 height 18
click at [576, 148] on div at bounding box center [576, 150] width 18 height 18
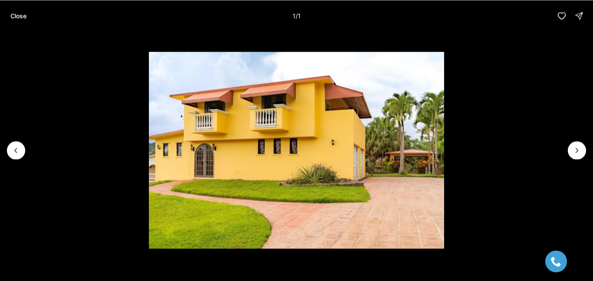
click at [575, 151] on div at bounding box center [576, 150] width 18 height 18
click at [576, 151] on div at bounding box center [576, 150] width 18 height 18
click at [28, 15] on button "Close" at bounding box center [18, 15] width 26 height 17
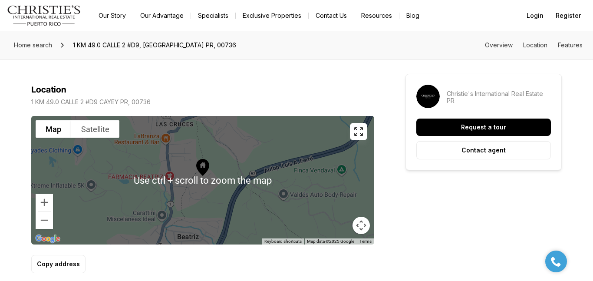
scroll to position [498, 0]
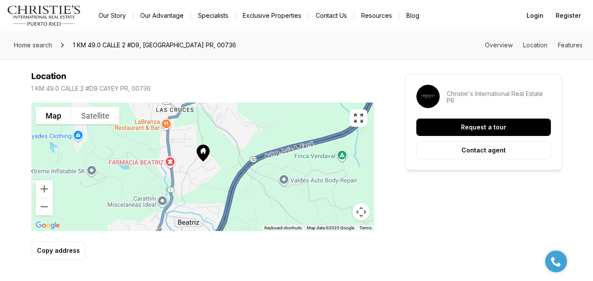
click at [282, 186] on div at bounding box center [202, 166] width 343 height 128
click at [106, 118] on button "Satellite" at bounding box center [95, 115] width 48 height 17
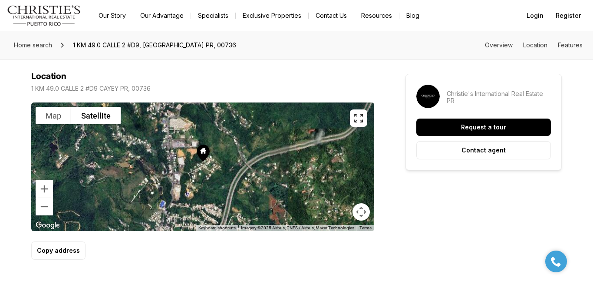
click at [169, 174] on div at bounding box center [202, 166] width 343 height 128
click at [195, 159] on div at bounding box center [202, 166] width 343 height 128
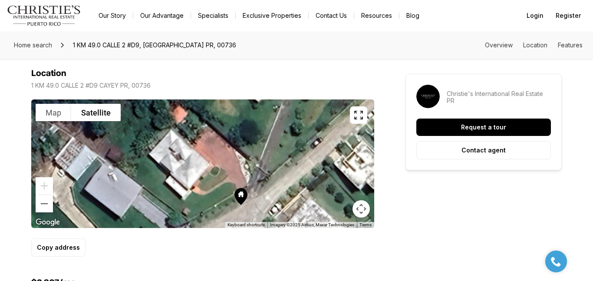
scroll to position [502, 0]
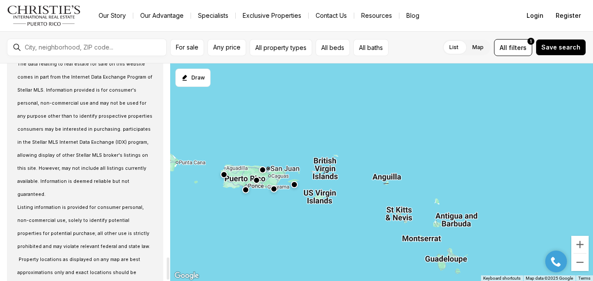
scroll to position [1892, 0]
